Goal: Communication & Community: Answer question/provide support

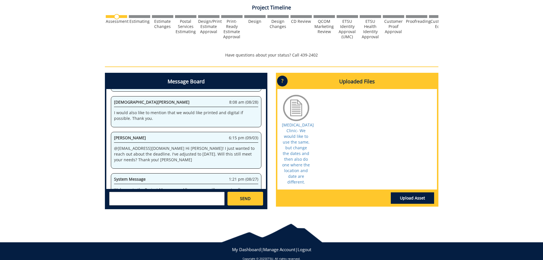
scroll to position [148931, 0]
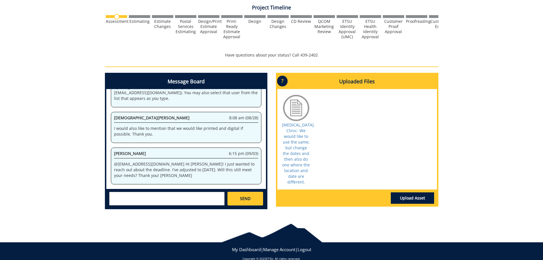
click at [164, 199] on textarea at bounding box center [166, 199] width 115 height 14
type textarea "Y"
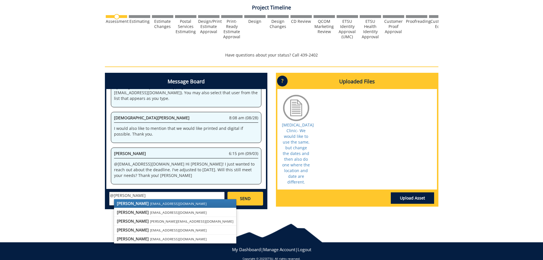
click at [153, 202] on small "[EMAIL_ADDRESS][DOMAIN_NAME]" at bounding box center [178, 203] width 57 height 5
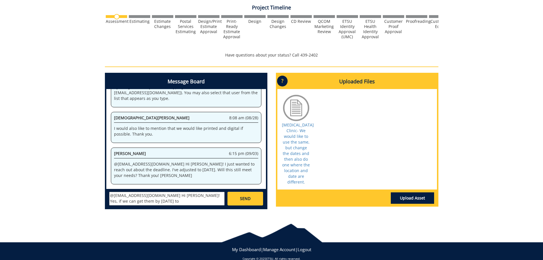
click at [180, 195] on textarea "@[EMAIL_ADDRESS][DOMAIN_NAME] Hi [PERSON_NAME]! Yes, if we can get them by [DAT…" at bounding box center [166, 199] width 115 height 14
type textarea "@[EMAIL_ADDRESS][DOMAIN_NAME] Hi [PERSON_NAME]! Yes, if we can get them by [DAT…"
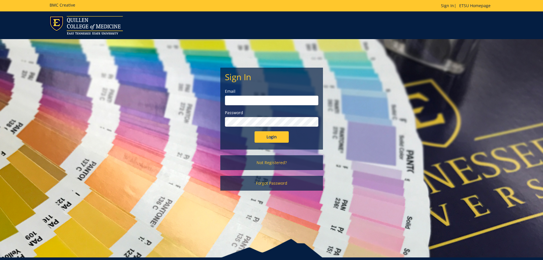
type input "[EMAIL_ADDRESS][DOMAIN_NAME]"
click at [276, 137] on input "Login" at bounding box center [271, 136] width 34 height 11
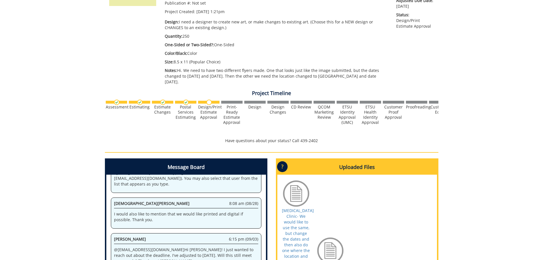
scroll to position [209, 0]
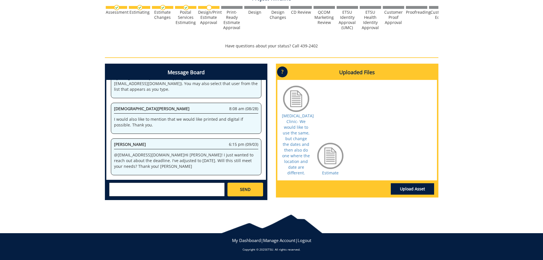
click at [173, 187] on textarea at bounding box center [166, 189] width 115 height 14
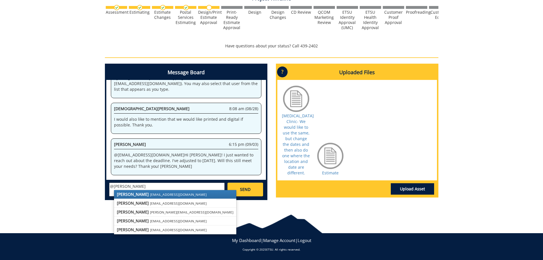
click at [177, 195] on link "[PERSON_NAME] [EMAIL_ADDRESS][DOMAIN_NAME]" at bounding box center [175, 194] width 122 height 9
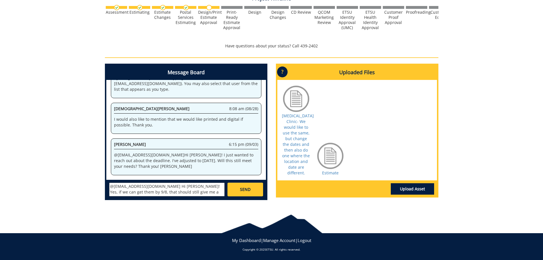
scroll to position [5, 0]
type textarea "@fair@mail.etsu.edu Hi Jill! Yes, if we can get them by 9/8, that should still …"
click at [257, 188] on link "SEND" at bounding box center [244, 189] width 35 height 14
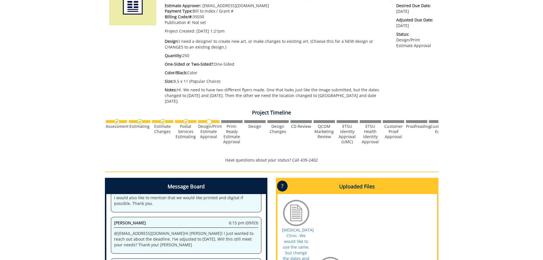
scroll to position [0, 0]
